Goal: Information Seeking & Learning: Check status

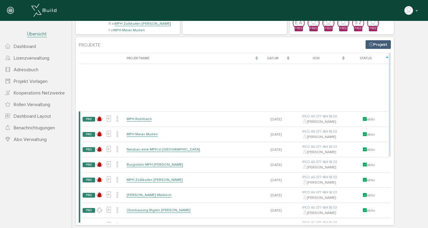
scroll to position [82, 0]
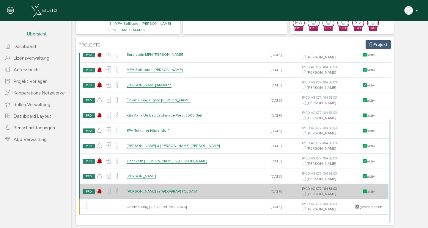
click at [149, 189] on link "[PERSON_NAME] in [GEOGRAPHIC_DATA]" at bounding box center [163, 191] width 72 height 5
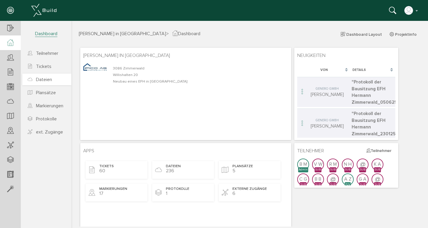
click at [46, 79] on span "Dateien" at bounding box center [44, 79] width 16 height 6
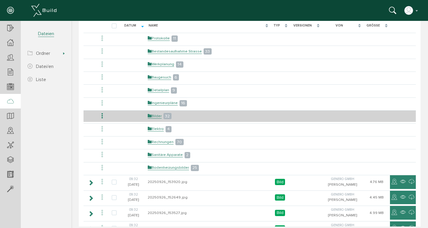
scroll to position [66, 0]
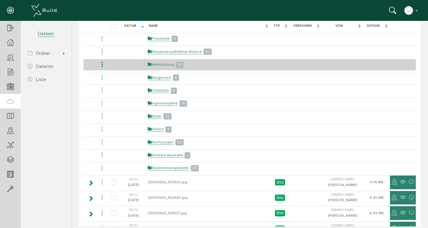
click at [151, 63] on link "Werkplanung" at bounding box center [161, 64] width 26 height 5
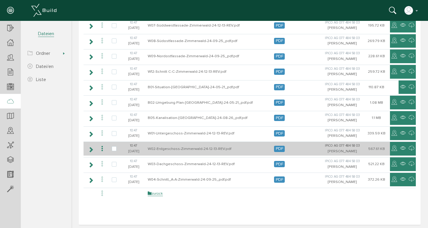
scroll to position [126, 0]
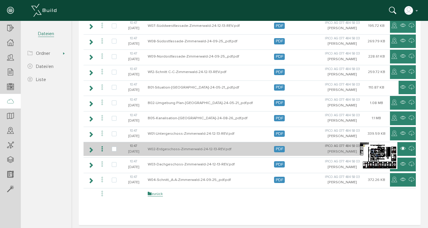
click at [400, 145] on icon at bounding box center [403, 148] width 6 height 7
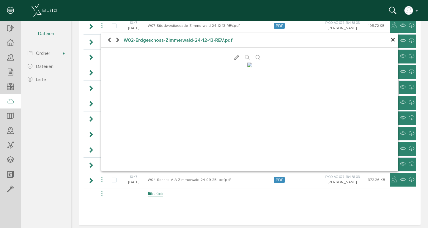
click at [245, 56] on icon at bounding box center [247, 58] width 5 height 6
click at [245, 57] on icon at bounding box center [247, 58] width 5 height 6
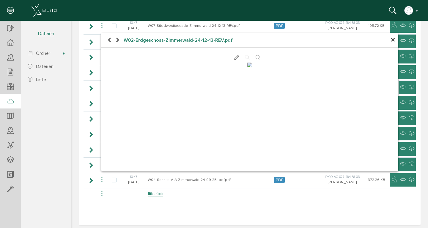
click at [250, 51] on div at bounding box center [250, 109] width 298 height 123
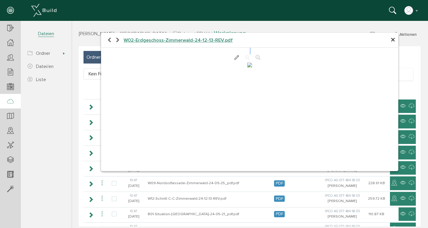
scroll to position [0, 0]
click at [391, 38] on span "×" at bounding box center [393, 40] width 5 height 12
